Goal: Navigation & Orientation: Find specific page/section

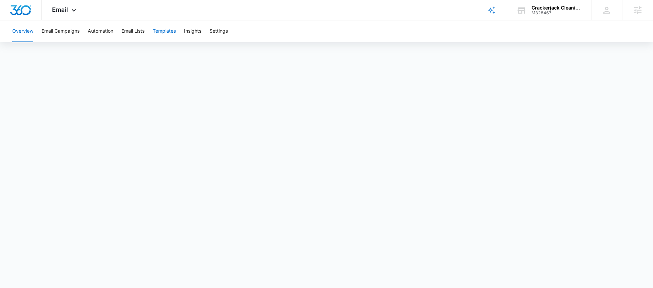
click at [172, 30] on button "Templates" at bounding box center [164, 31] width 23 height 22
click at [482, 273] on body "Email Apps Reputation Websites Forms CRM Email Social Shop Content Ads Intellig…" at bounding box center [326, 144] width 653 height 288
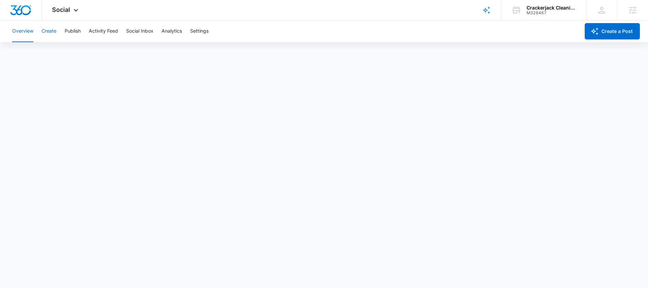
click at [48, 33] on button "Create" at bounding box center [48, 31] width 15 height 22
click at [136, 54] on button "Auto Import" at bounding box center [148, 51] width 27 height 19
click at [72, 28] on button "Publish" at bounding box center [73, 31] width 16 height 22
drag, startPoint x: 67, startPoint y: 48, endPoint x: 60, endPoint y: 47, distance: 6.7
click at [67, 48] on div "Calendar Schedules" at bounding box center [323, 51] width 631 height 19
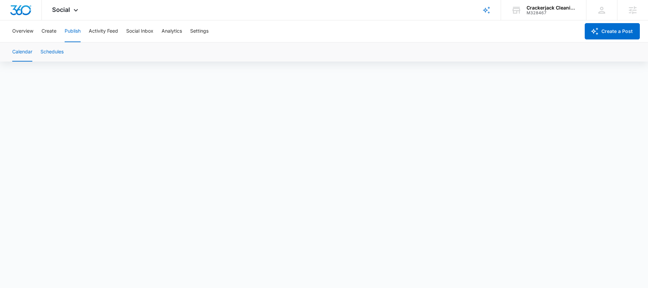
click at [58, 46] on button "Schedules" at bounding box center [51, 51] width 23 height 19
click at [535, 6] on div "Crackerjack Cleaning" at bounding box center [551, 7] width 50 height 5
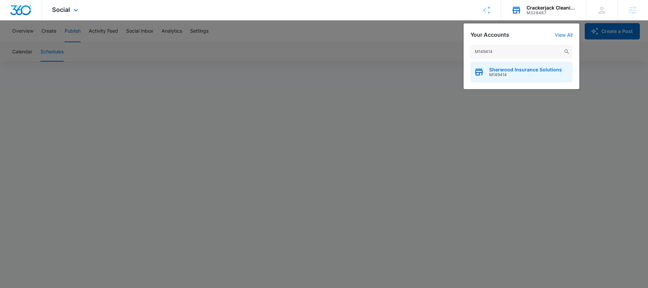
type input "M149414"
click at [515, 69] on span "Sherwood Insurance Solutions" at bounding box center [525, 69] width 73 height 5
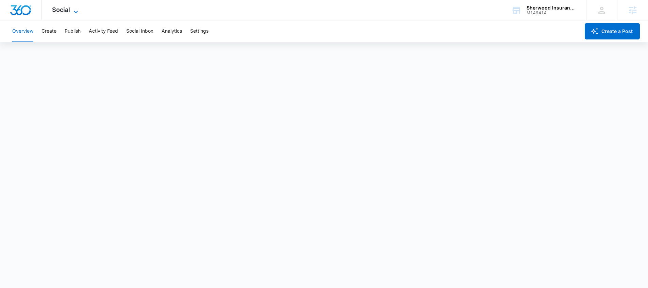
click at [79, 8] on icon at bounding box center [76, 12] width 8 height 8
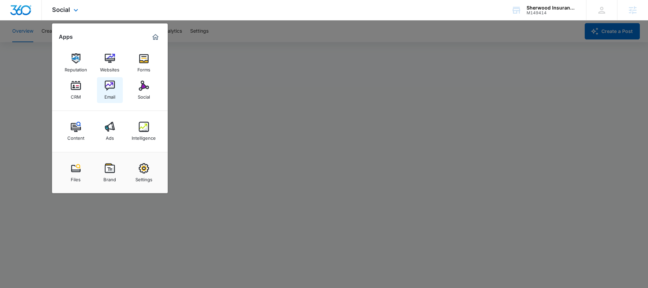
click at [109, 87] on img at bounding box center [110, 86] width 10 height 10
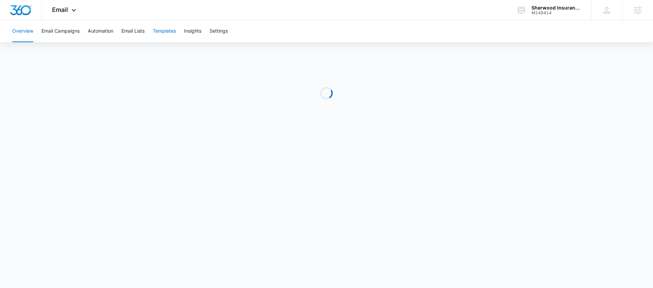
click at [158, 35] on button "Templates" at bounding box center [164, 31] width 23 height 22
click at [67, 6] on span "Email" at bounding box center [60, 9] width 16 height 7
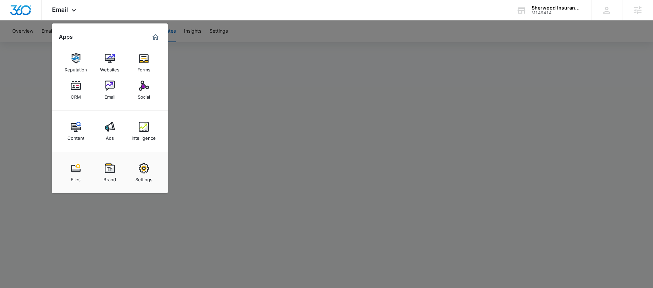
click at [147, 85] on img at bounding box center [144, 86] width 10 height 10
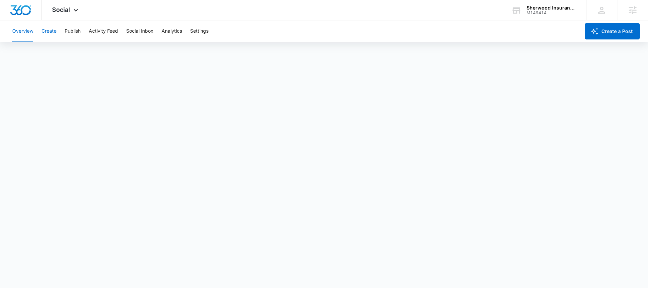
click at [49, 31] on button "Create" at bounding box center [48, 31] width 15 height 22
click at [543, 5] on div "Sherwood Insurance Solutions" at bounding box center [551, 7] width 50 height 5
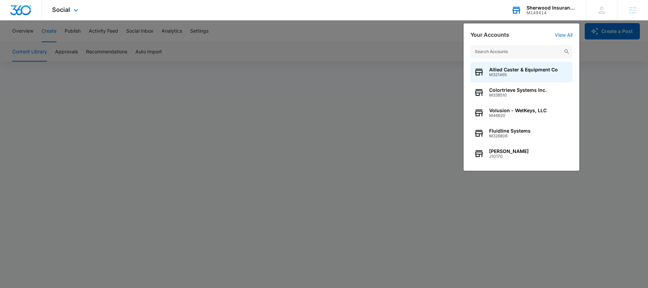
click at [493, 53] on input "text" at bounding box center [521, 52] width 102 height 14
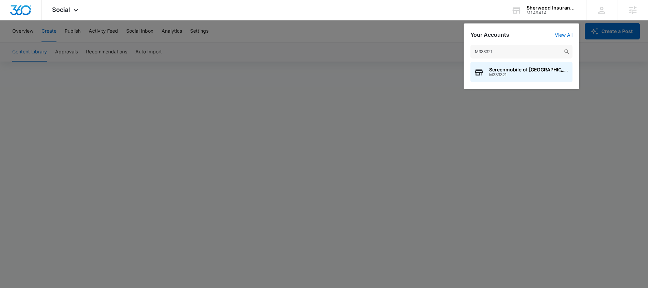
type input "M333321"
click at [491, 70] on span "Screenmobile of [GEOGRAPHIC_DATA][US_STATE]" at bounding box center [529, 69] width 80 height 5
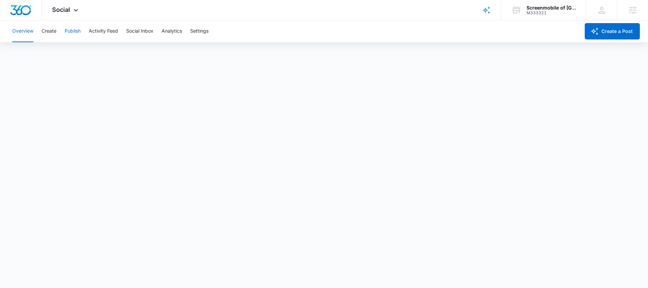
click at [77, 30] on button "Publish" at bounding box center [73, 31] width 16 height 22
click at [38, 35] on div "Overview Create Publish Activity Feed Social Inbox Analytics Settings" at bounding box center [293, 31] width 571 height 22
click at [41, 33] on button "Create" at bounding box center [48, 31] width 15 height 22
click at [42, 32] on button "Create" at bounding box center [48, 31] width 15 height 22
